Goal: Find specific page/section: Find specific page/section

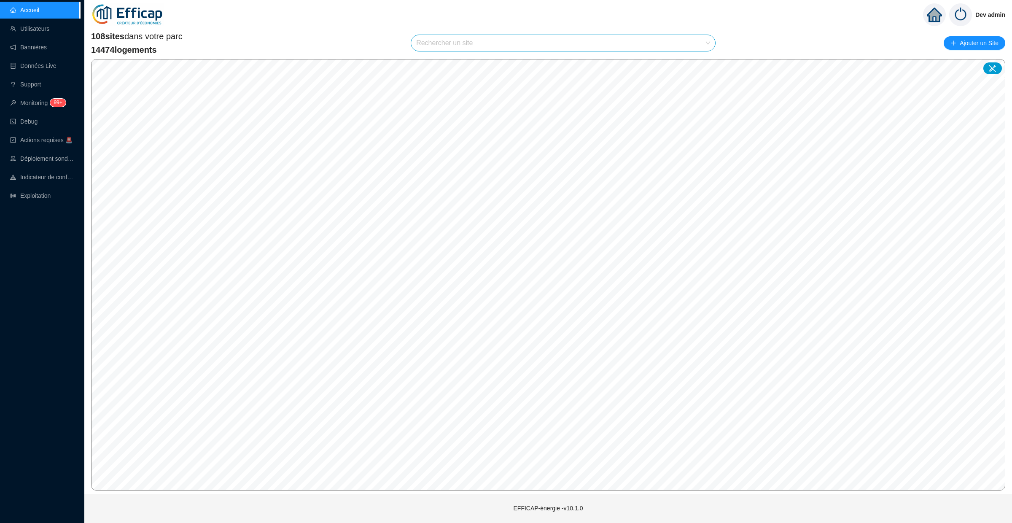
click at [432, 45] on input "search" at bounding box center [559, 43] width 286 height 16
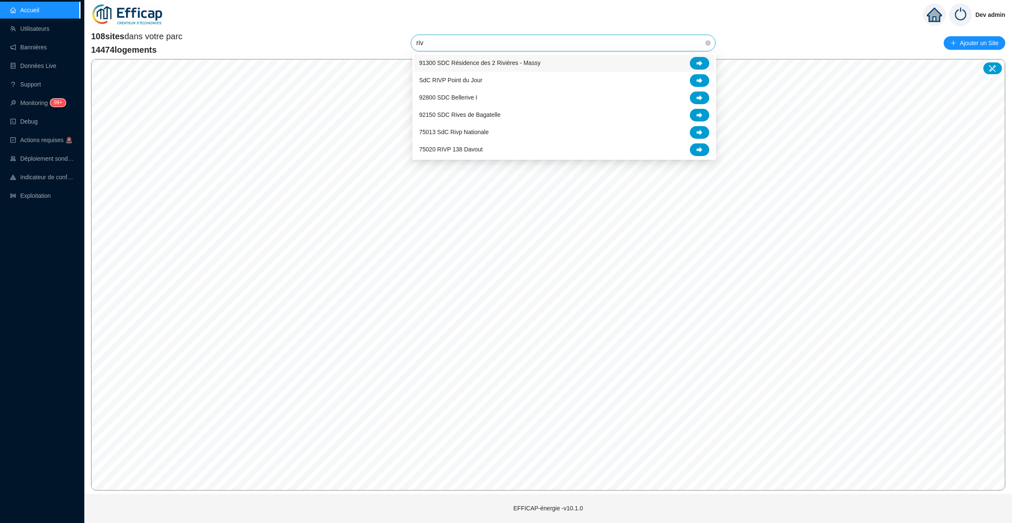
type input "rivp"
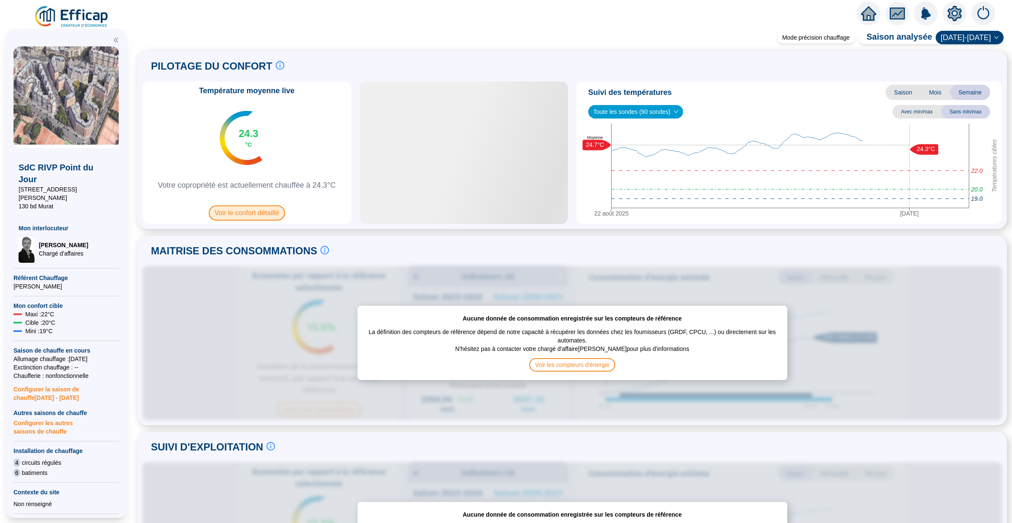
click at [257, 210] on span "Voir le confort détaillé" at bounding box center [247, 212] width 76 height 15
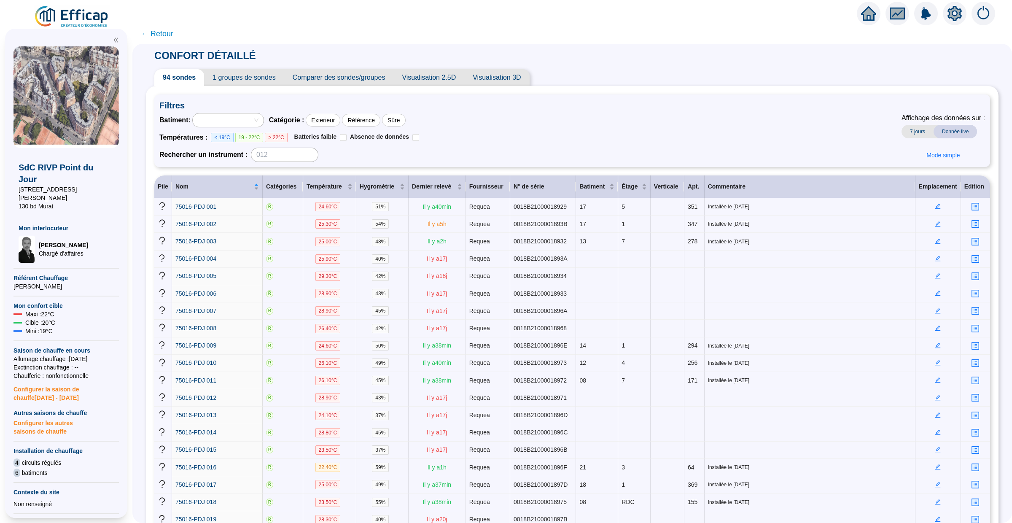
click at [450, 78] on span "Visualisation 2.5D" at bounding box center [429, 77] width 71 height 17
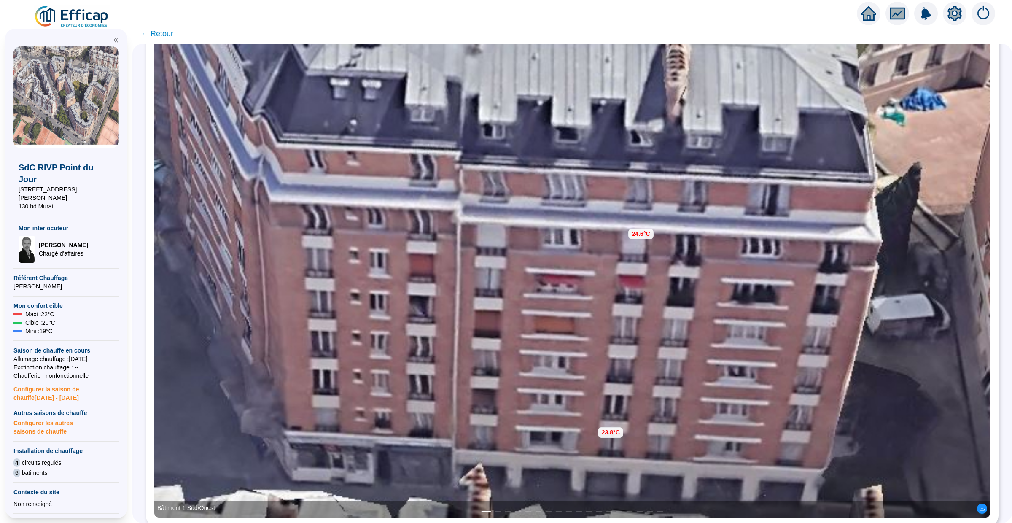
scroll to position [162, 0]
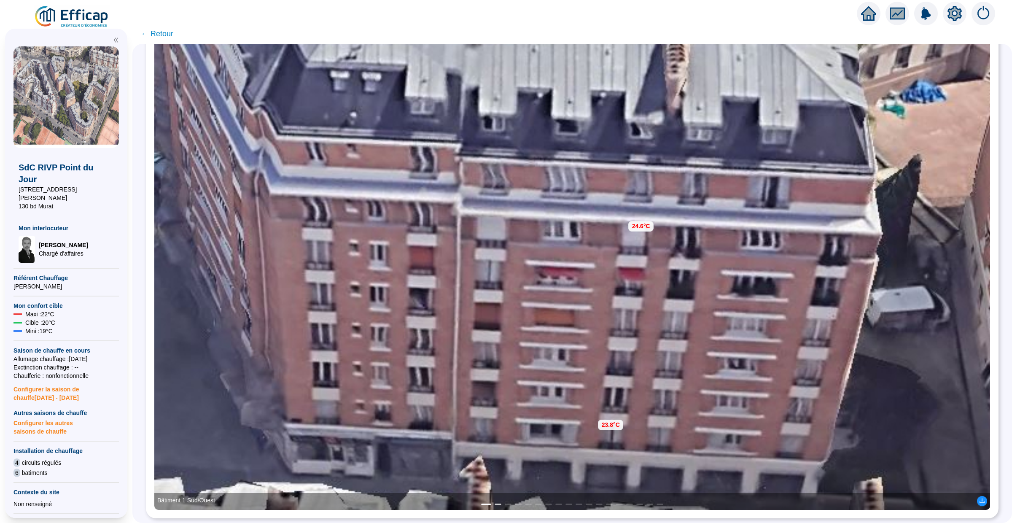
click at [498, 504] on button "2" at bounding box center [498, 504] width 7 height 1
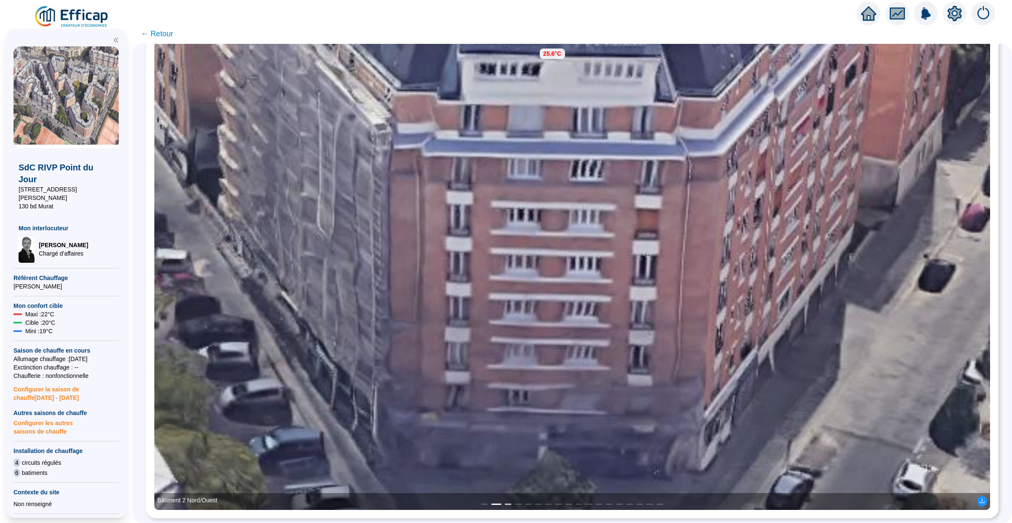
click at [507, 504] on button "3" at bounding box center [508, 504] width 7 height 1
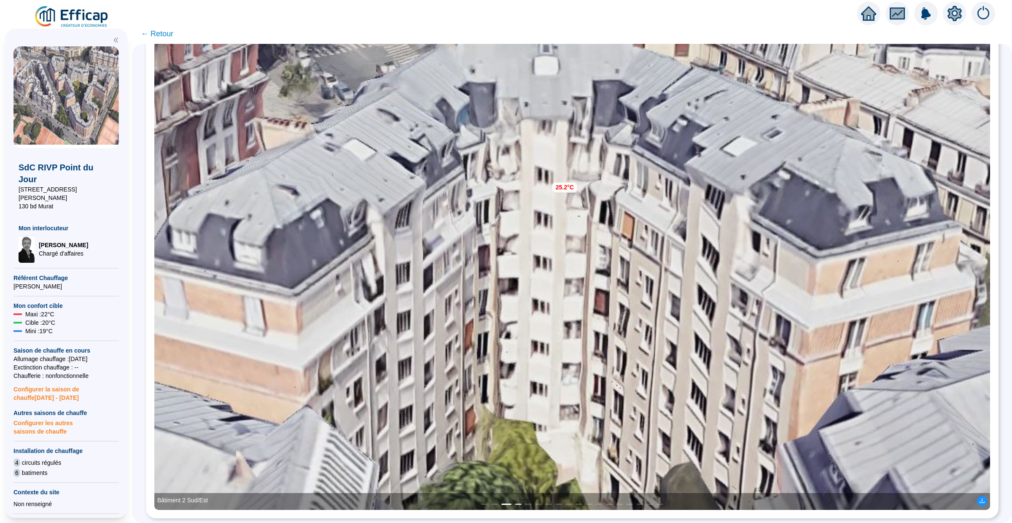
click at [517, 504] on button "4" at bounding box center [518, 504] width 7 height 1
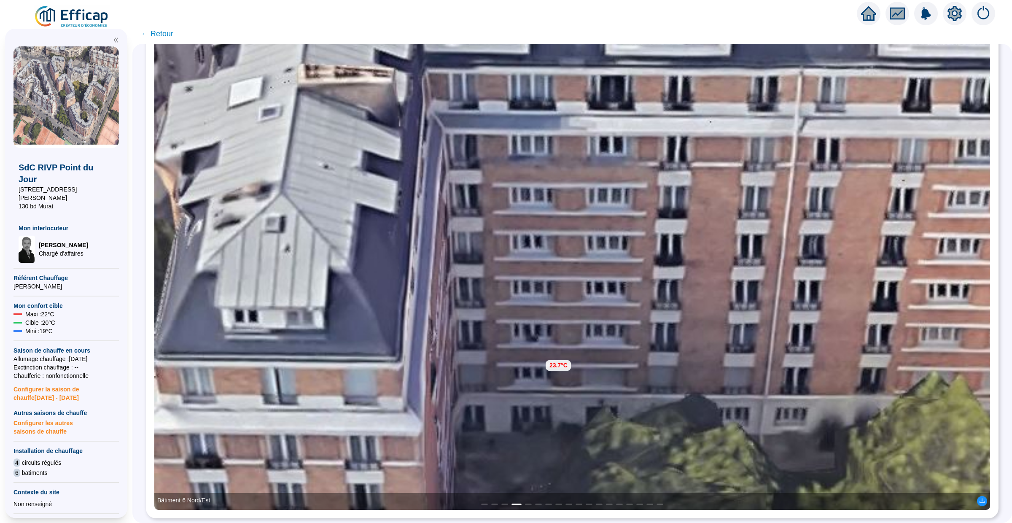
click at [529, 505] on div "Bâtiment 6 Nord/Est" at bounding box center [572, 501] width 836 height 17
click at [527, 504] on button "5" at bounding box center [528, 504] width 7 height 1
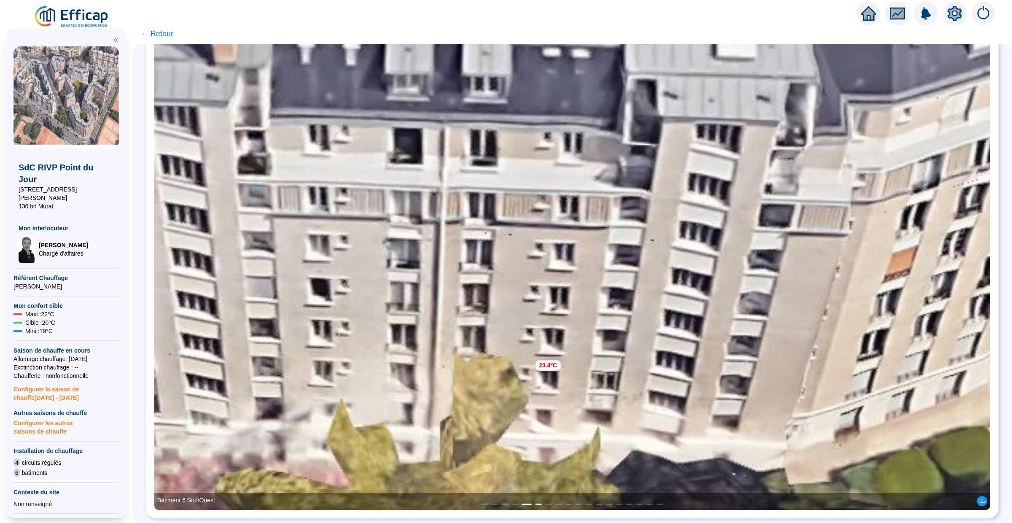
click at [539, 504] on button "6" at bounding box center [538, 504] width 7 height 1
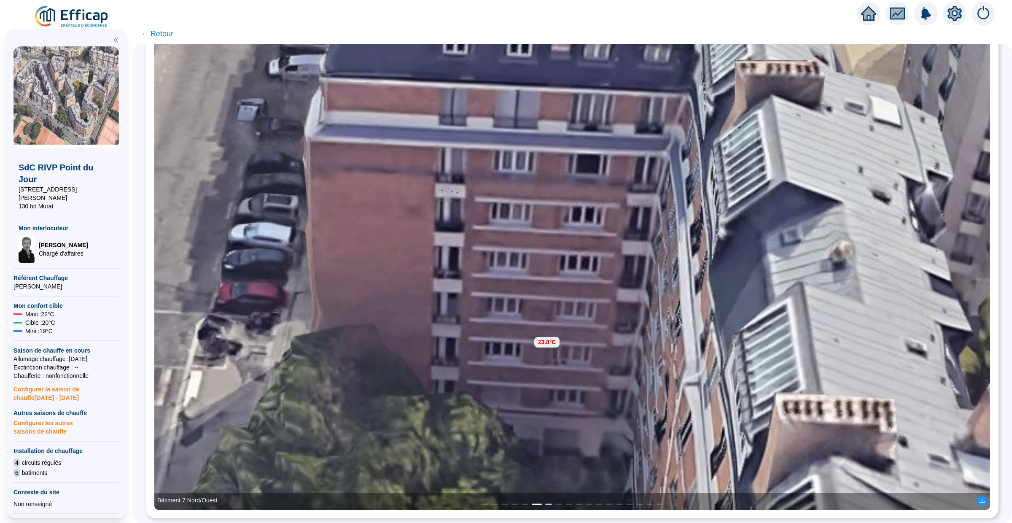
click at [550, 504] on button "7" at bounding box center [548, 504] width 7 height 1
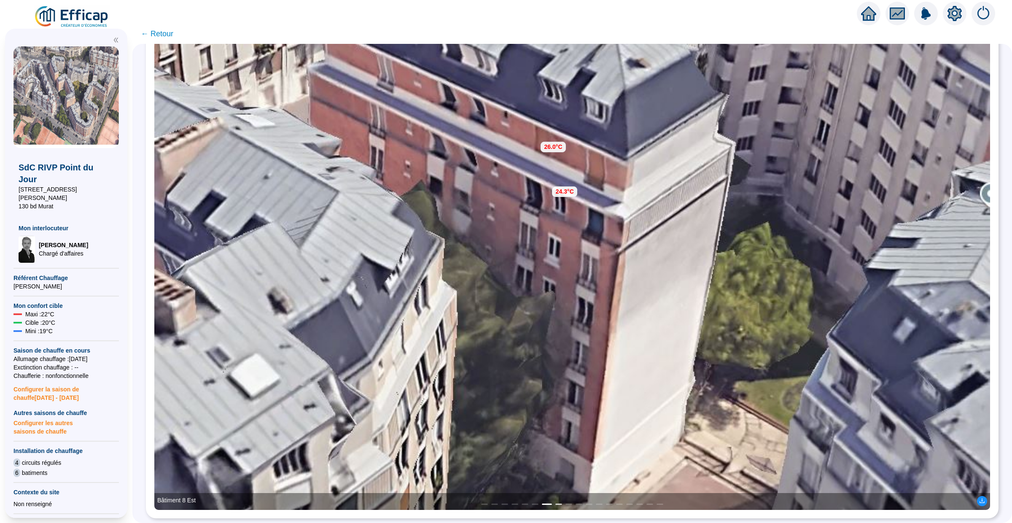
click at [556, 504] on button "8" at bounding box center [559, 504] width 7 height 1
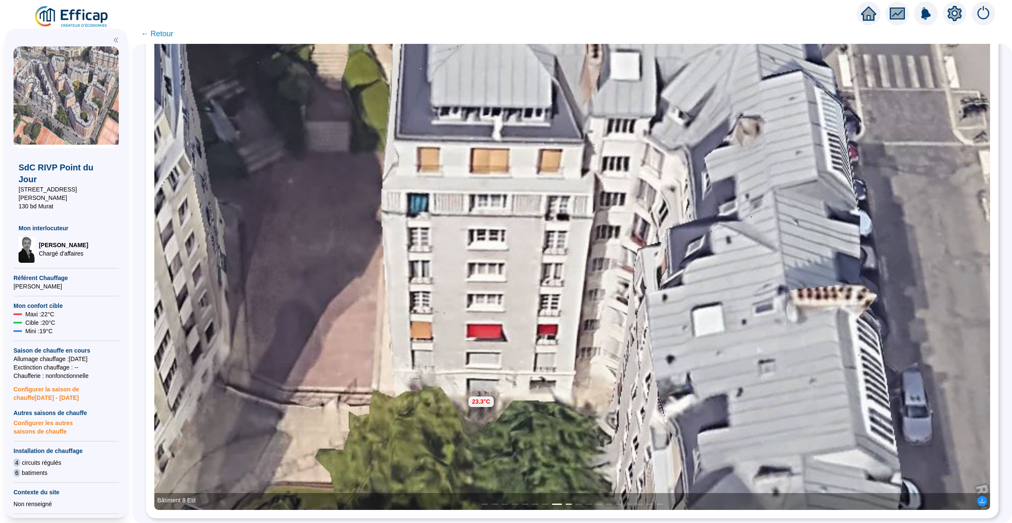
click at [569, 504] on button "9" at bounding box center [569, 504] width 7 height 1
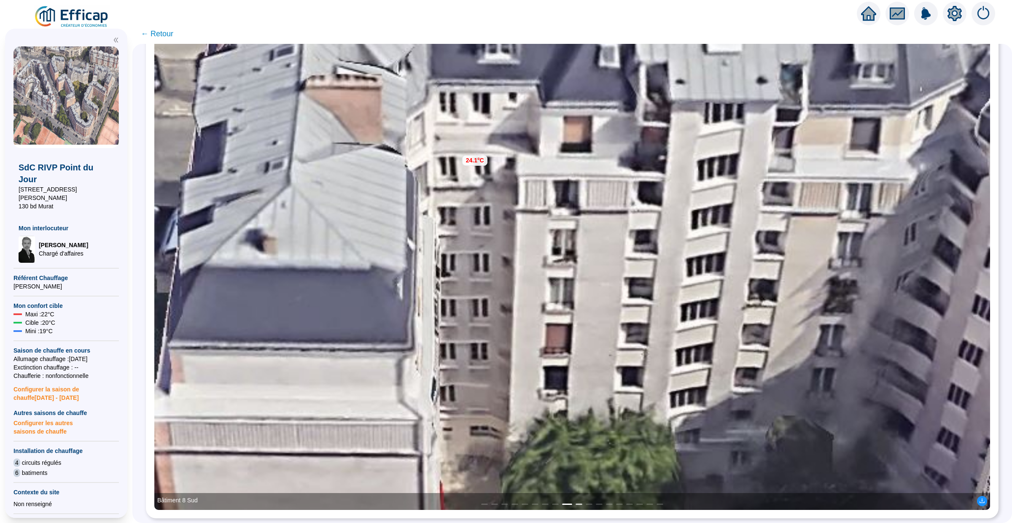
click at [577, 504] on button "10" at bounding box center [579, 504] width 7 height 1
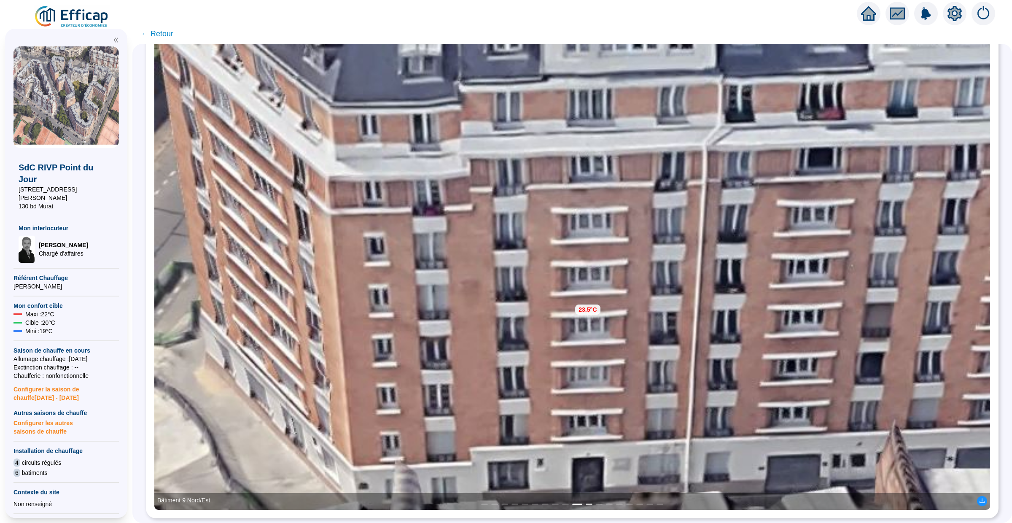
click at [586, 504] on button "11" at bounding box center [589, 504] width 7 height 1
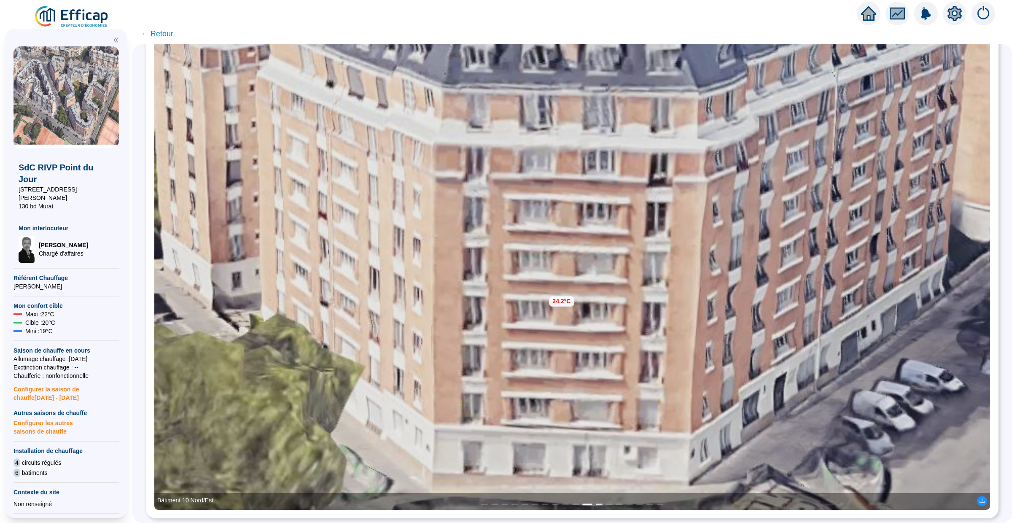
click at [600, 504] on button "12" at bounding box center [599, 504] width 7 height 1
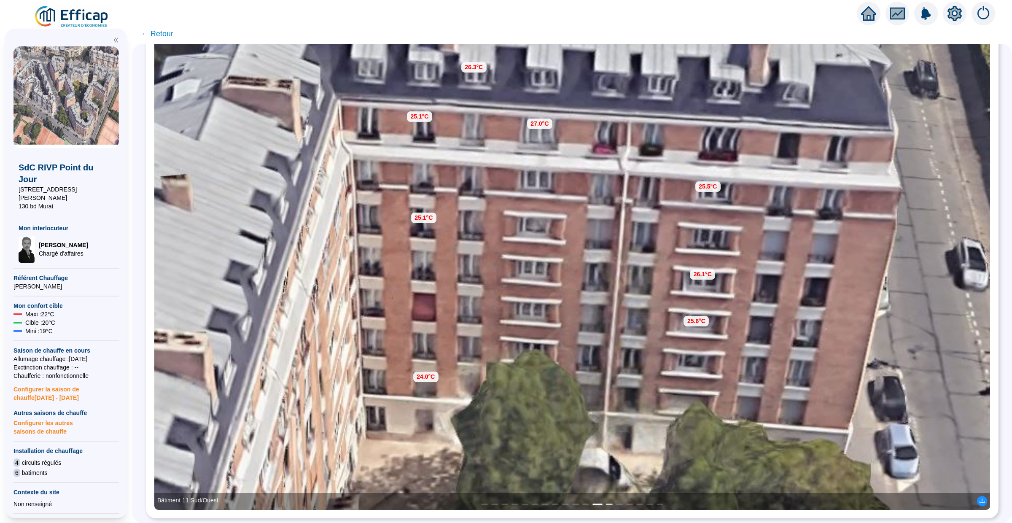
click at [612, 504] on button "13" at bounding box center [609, 504] width 7 height 1
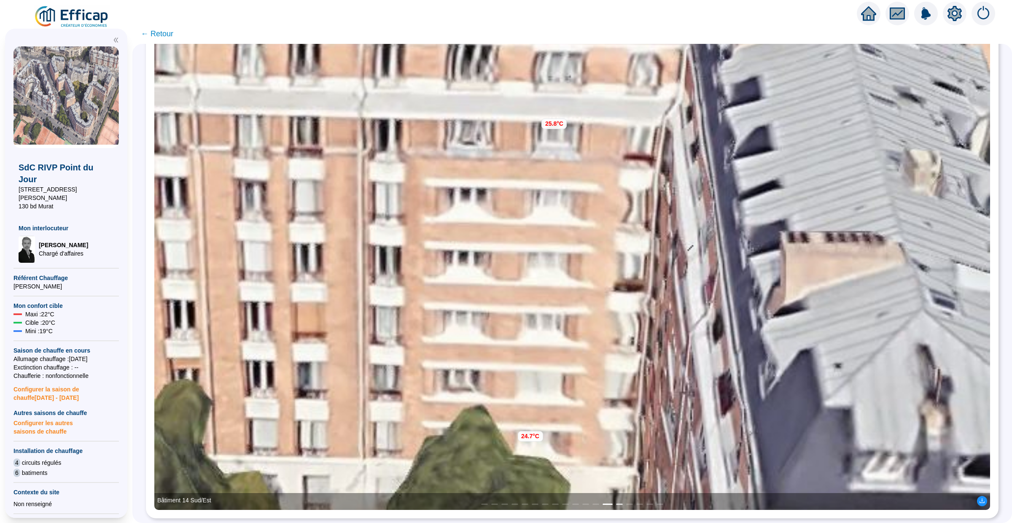
click at [618, 504] on button "14" at bounding box center [619, 504] width 7 height 1
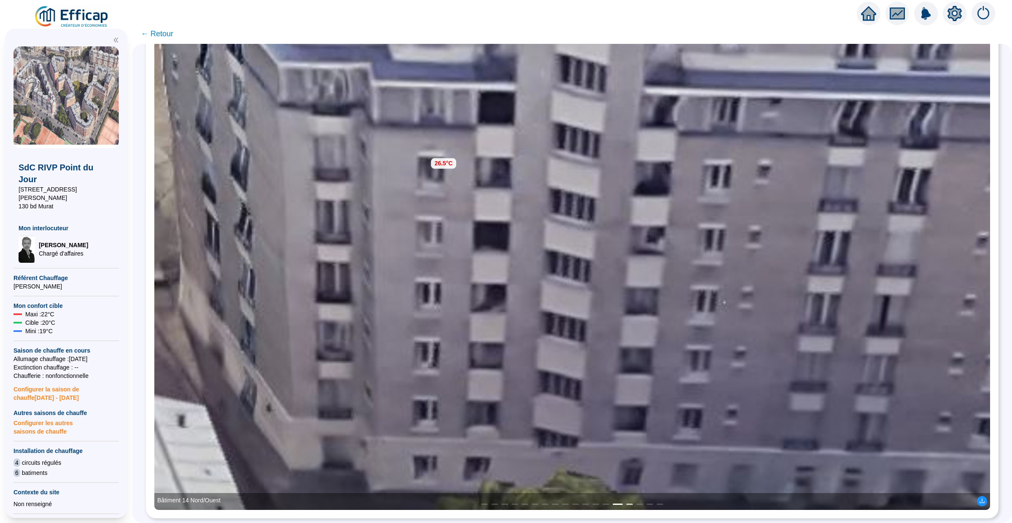
click at [626, 504] on button "15" at bounding box center [629, 504] width 7 height 1
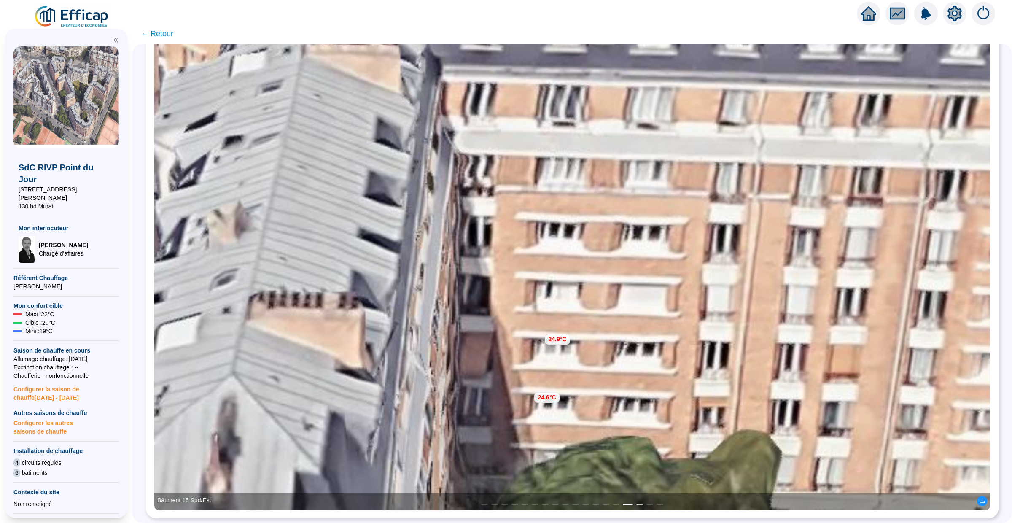
click at [639, 504] on button "16" at bounding box center [640, 504] width 7 height 1
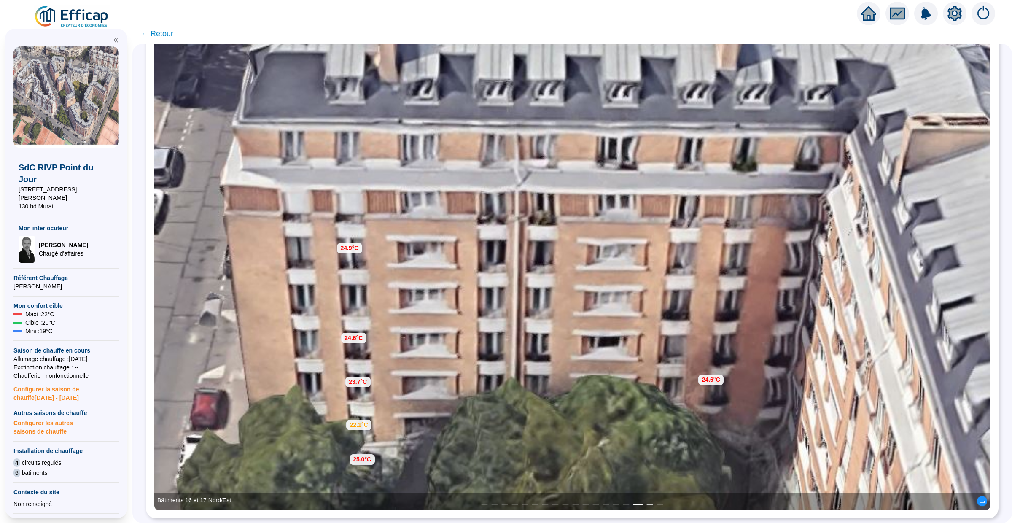
click at [649, 504] on button "17" at bounding box center [650, 504] width 7 height 1
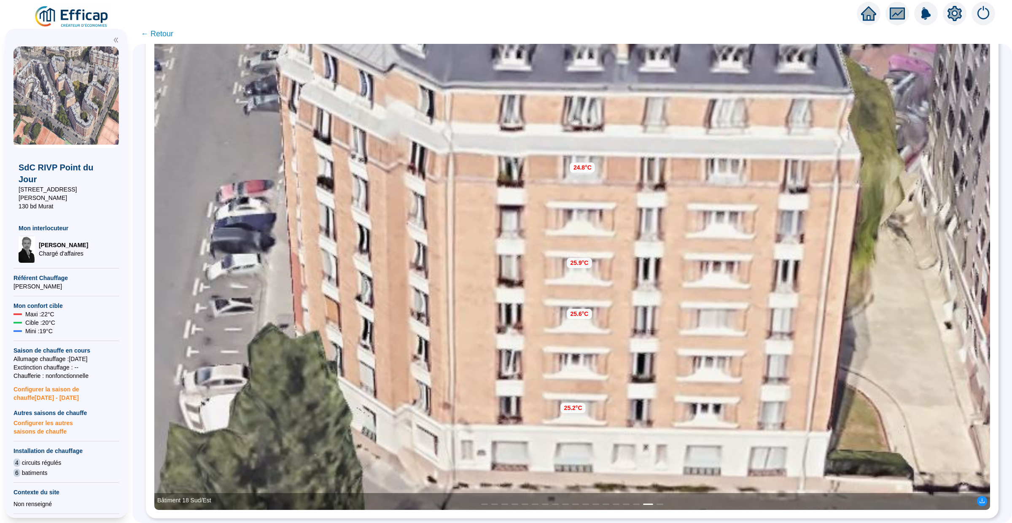
click at [871, 16] on icon "home" at bounding box center [868, 13] width 15 height 14
